Goal: Information Seeking & Learning: Learn about a topic

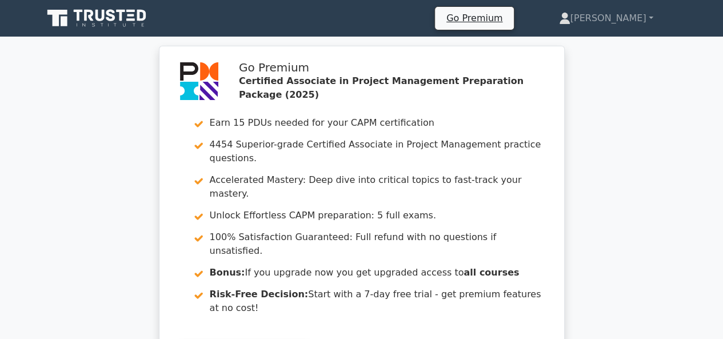
click at [138, 19] on icon at bounding box center [142, 15] width 9 height 11
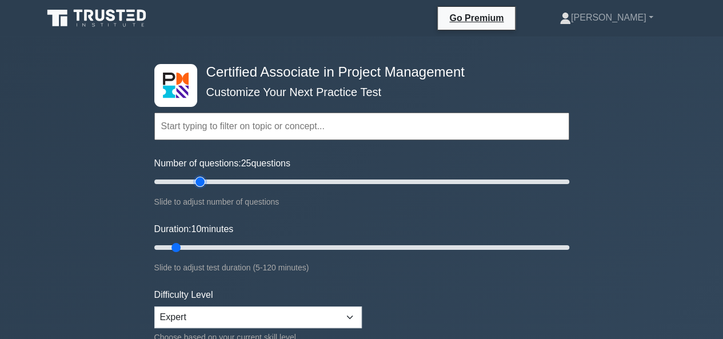
drag, startPoint x: 166, startPoint y: 180, endPoint x: 204, endPoint y: 176, distance: 37.4
type input "25"
click at [204, 176] on input "Number of questions: 25 questions" at bounding box center [361, 182] width 415 height 14
drag, startPoint x: 176, startPoint y: 243, endPoint x: 241, endPoint y: 243, distance: 65.2
type input "30"
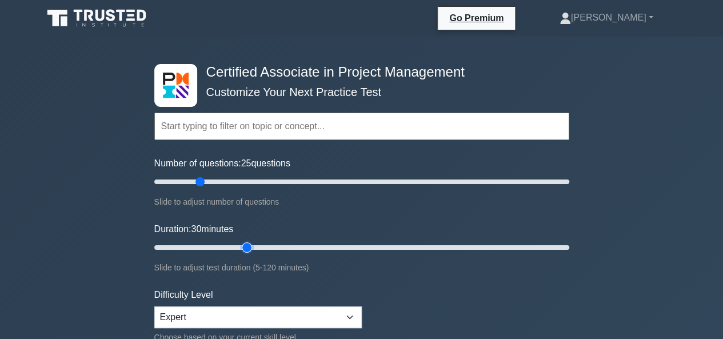
click at [241, 243] on input "Duration: 30 minutes" at bounding box center [361, 248] width 415 height 14
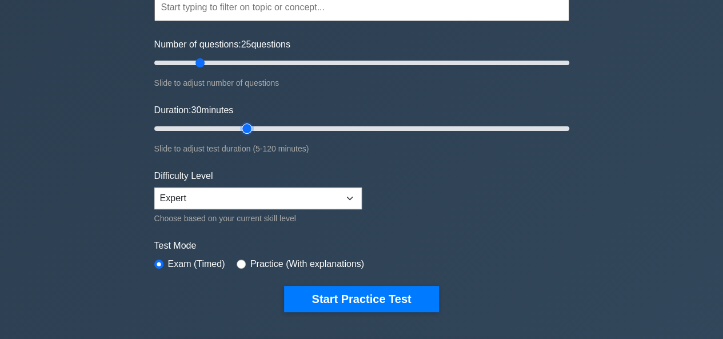
scroll to position [172, 0]
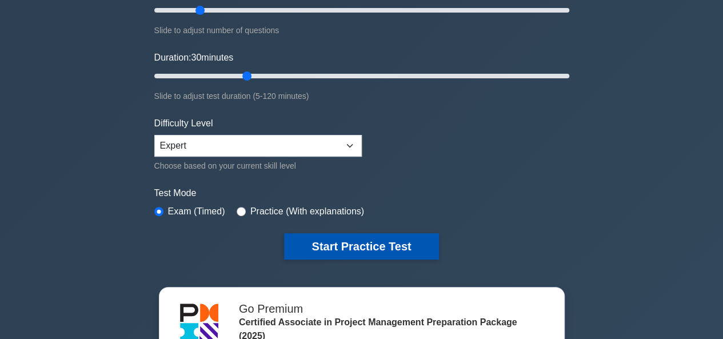
click at [318, 242] on button "Start Practice Test" at bounding box center [361, 246] width 154 height 26
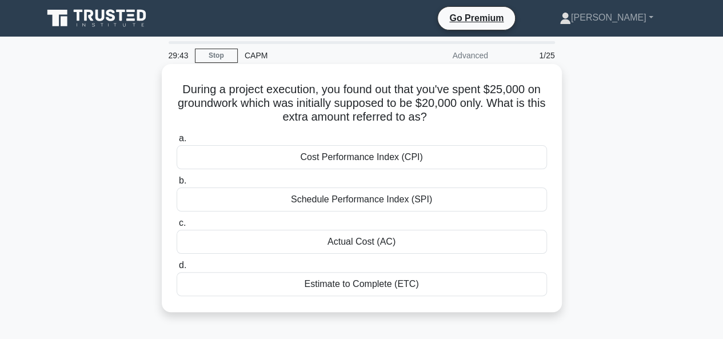
click at [355, 240] on div "Actual Cost (AC)" at bounding box center [362, 242] width 371 height 24
click at [177, 227] on input "c. Actual Cost (AC)" at bounding box center [177, 223] width 0 height 7
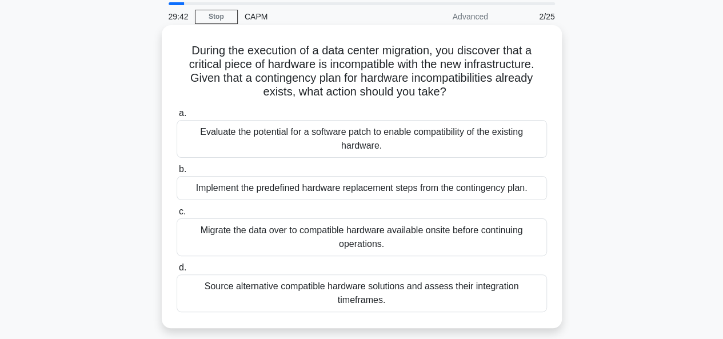
scroll to position [57, 0]
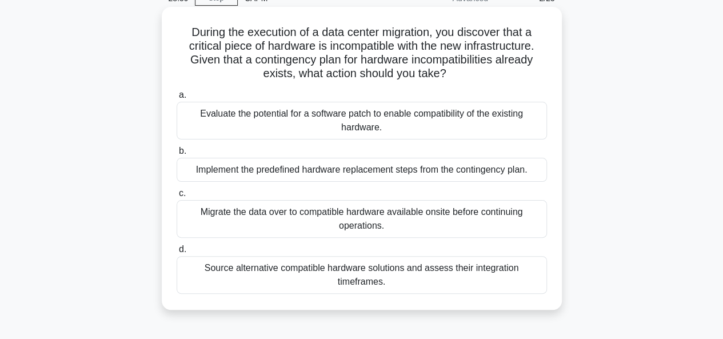
click at [366, 168] on div "Implement the predefined hardware replacement steps from the contingency plan." at bounding box center [362, 170] width 371 height 24
click at [177, 155] on input "b. Implement the predefined hardware replacement steps from the contingency pla…" at bounding box center [177, 151] width 0 height 7
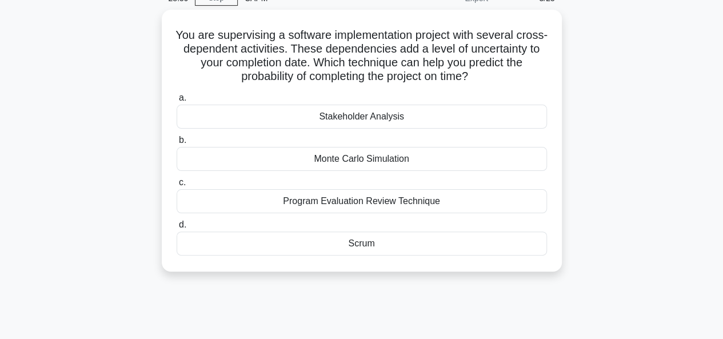
scroll to position [0, 0]
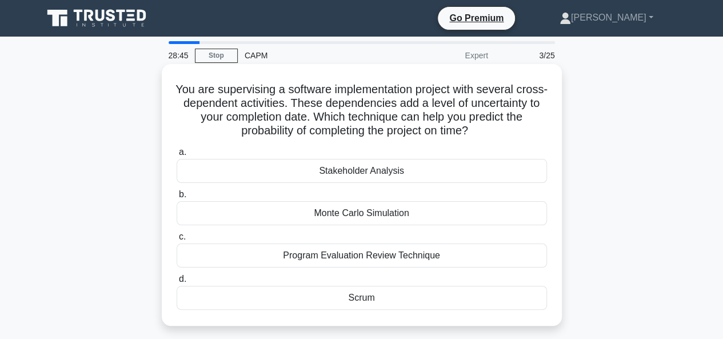
click at [364, 297] on div "Scrum" at bounding box center [362, 298] width 371 height 24
click at [177, 283] on input "d. Scrum" at bounding box center [177, 279] width 0 height 7
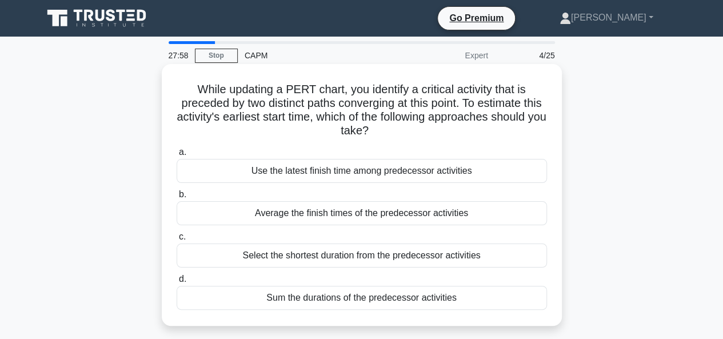
click at [362, 299] on div "Sum the durations of the predecessor activities" at bounding box center [362, 298] width 371 height 24
click at [177, 283] on input "d. Sum the durations of the predecessor activities" at bounding box center [177, 279] width 0 height 7
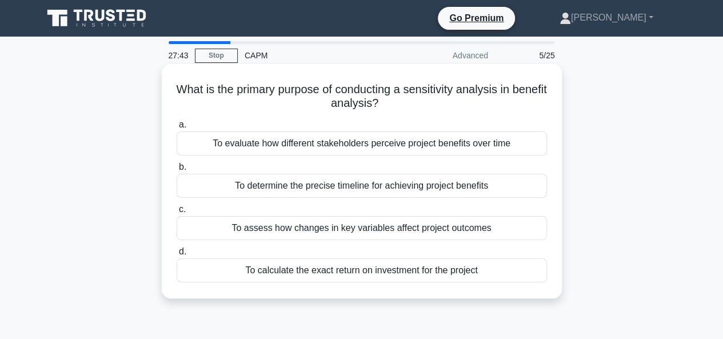
click at [352, 227] on div "To assess how changes in key variables affect project outcomes" at bounding box center [362, 228] width 371 height 24
click at [177, 213] on input "c. To assess how changes in key variables affect project outcomes" at bounding box center [177, 209] width 0 height 7
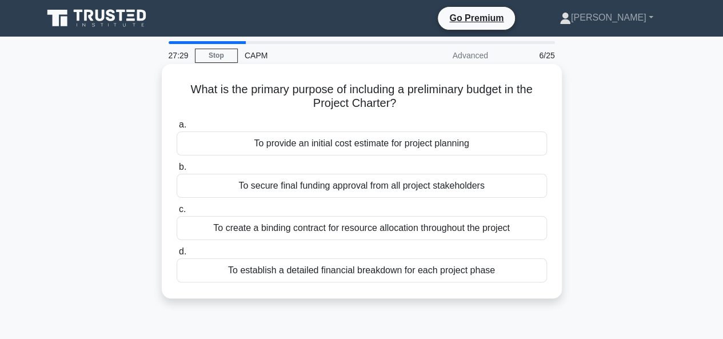
click at [363, 144] on div "To provide an initial cost estimate for project planning" at bounding box center [362, 144] width 371 height 24
click at [177, 129] on input "a. To provide an initial cost estimate for project planning" at bounding box center [177, 124] width 0 height 7
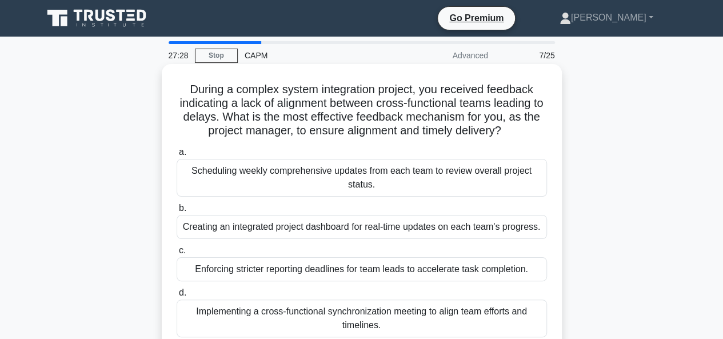
scroll to position [57, 0]
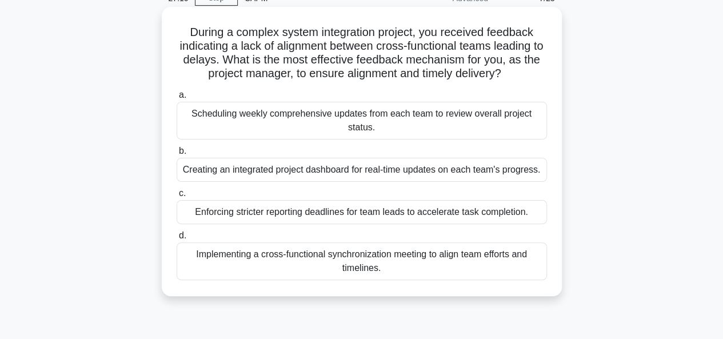
click at [256, 63] on h5 "During a complex system integration project, you received feedback indicating a…" at bounding box center [362, 53] width 373 height 56
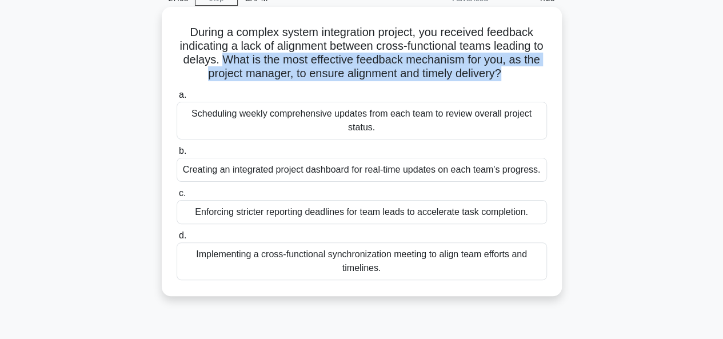
drag, startPoint x: 256, startPoint y: 63, endPoint x: 520, endPoint y: 71, distance: 264.3
click at [520, 71] on h5 "During a complex system integration project, you received feedback indicating a…" at bounding box center [362, 53] width 373 height 56
click at [515, 71] on icon ".spinner_0XTQ{transform-origin:center;animation:spinner_y6GP .75s linear infini…" at bounding box center [509, 74] width 14 height 14
drag, startPoint x: 520, startPoint y: 71, endPoint x: 249, endPoint y: 65, distance: 271.2
click at [249, 65] on h5 "During a complex system integration project, you received feedback indicating a…" at bounding box center [362, 53] width 373 height 56
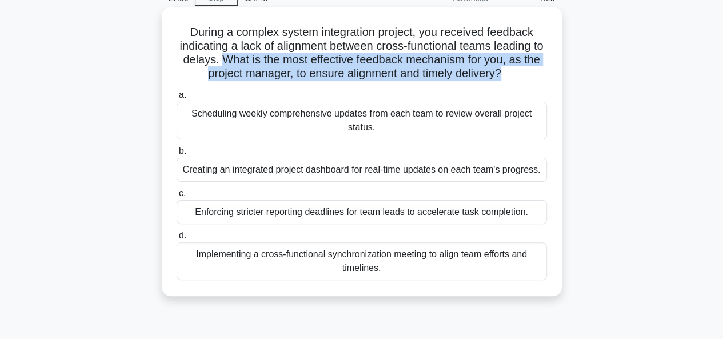
click at [249, 65] on h5 "During a complex system integration project, you received feedback indicating a…" at bounding box center [362, 53] width 373 height 56
drag, startPoint x: 249, startPoint y: 65, endPoint x: 524, endPoint y: 73, distance: 274.6
click at [524, 73] on h5 "During a complex system integration project, you received feedback indicating a…" at bounding box center [362, 53] width 373 height 56
click at [515, 73] on icon ".spinner_0XTQ{transform-origin:center;animation:spinner_y6GP .75s linear infini…" at bounding box center [509, 74] width 14 height 14
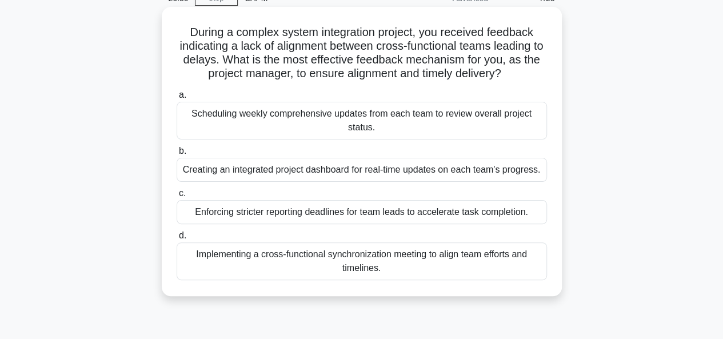
click at [358, 121] on div "Scheduling weekly comprehensive updates from each team to review overall projec…" at bounding box center [362, 121] width 371 height 38
click at [177, 99] on input "a. Scheduling weekly comprehensive updates from each team to review overall pro…" at bounding box center [177, 95] width 0 height 7
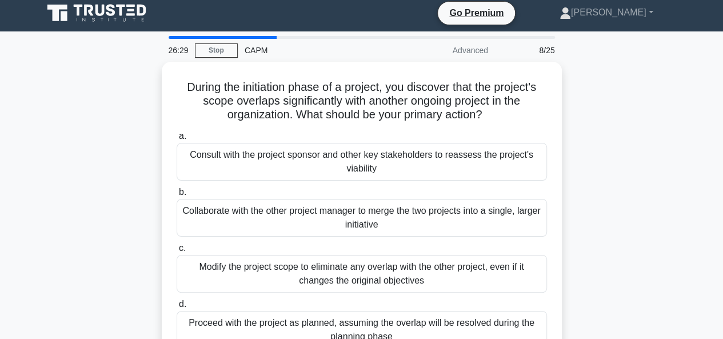
scroll to position [0, 0]
